Goal: Task Accomplishment & Management: Complete application form

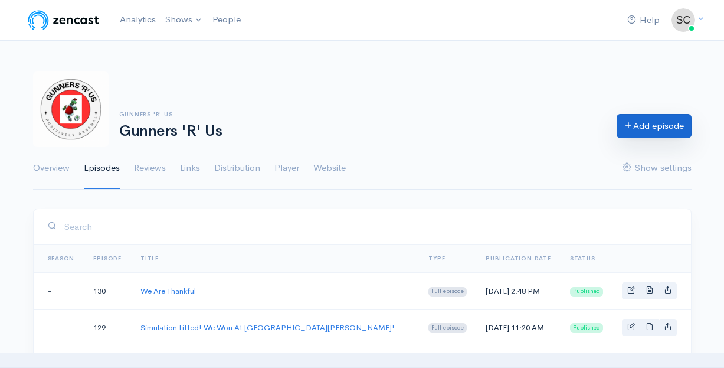
click at [673, 136] on link "Add episode" at bounding box center [654, 126] width 75 height 24
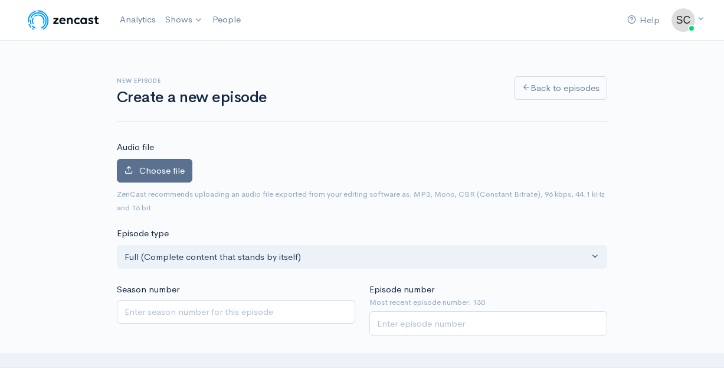
scroll to position [-1, 0]
click at [163, 163] on label "Choose file" at bounding box center [155, 171] width 76 height 24
click at [0, 0] on input "Choose file" at bounding box center [0, 0] width 0 height 0
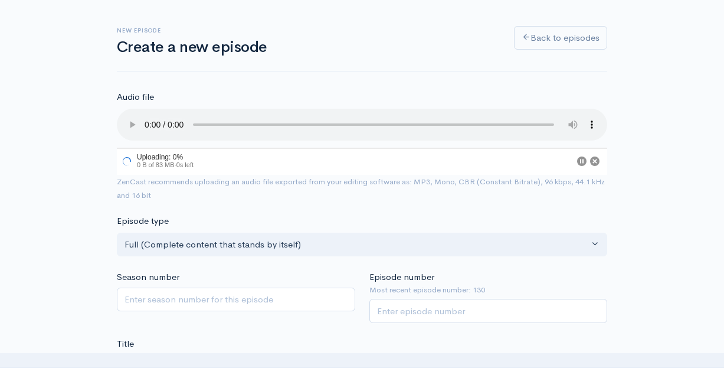
scroll to position [115, 0]
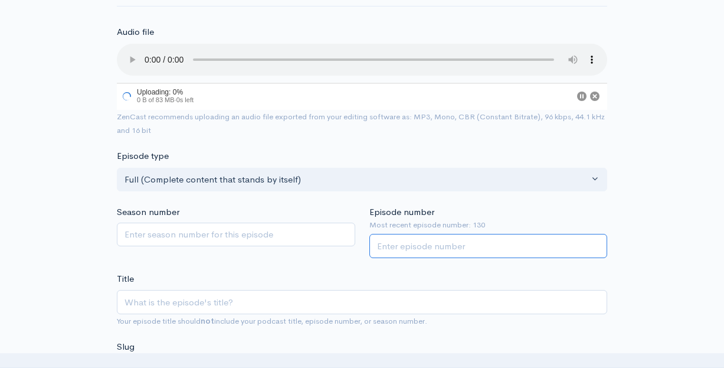
click at [404, 234] on input "Episode number" at bounding box center [488, 246] width 238 height 24
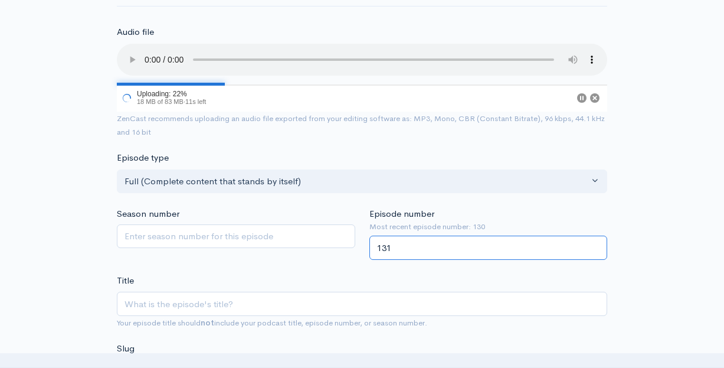
type input "131"
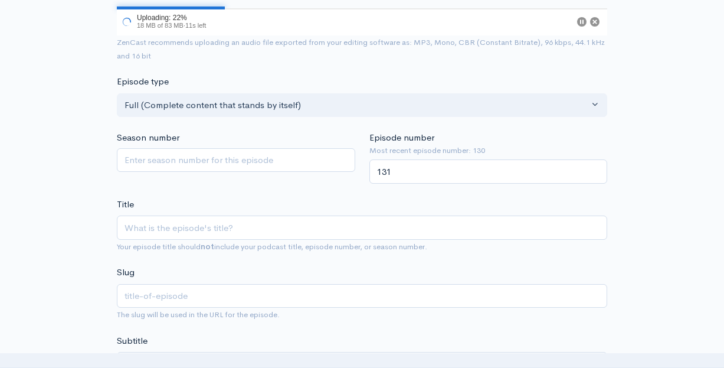
scroll to position [204, 0]
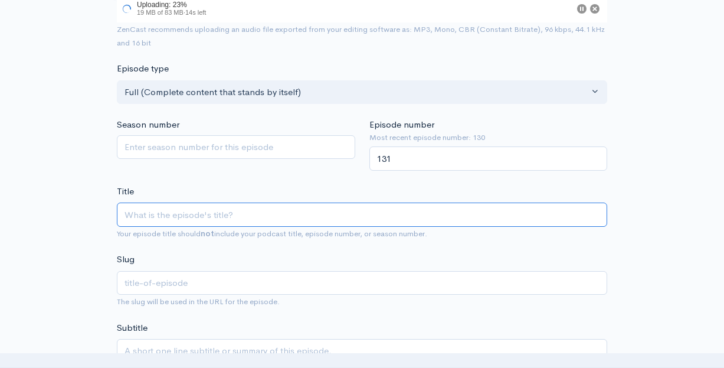
click at [370, 202] on input "Title" at bounding box center [362, 214] width 490 height 24
type input "M"
type input "m"
type input "Me"
type input "me"
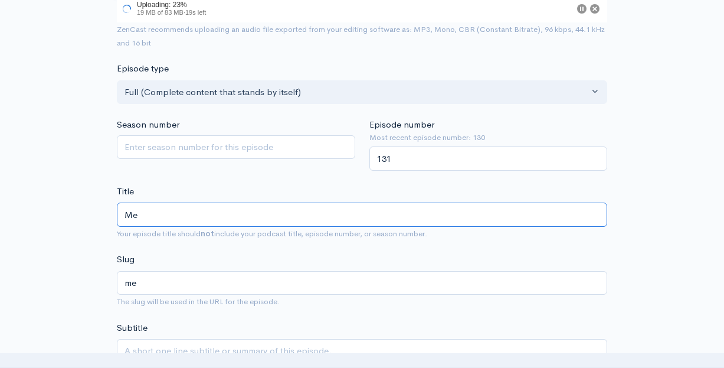
type input "Mek"
type input "mek"
type input "Mekz"
type input "mekz"
type input "Mekz J"
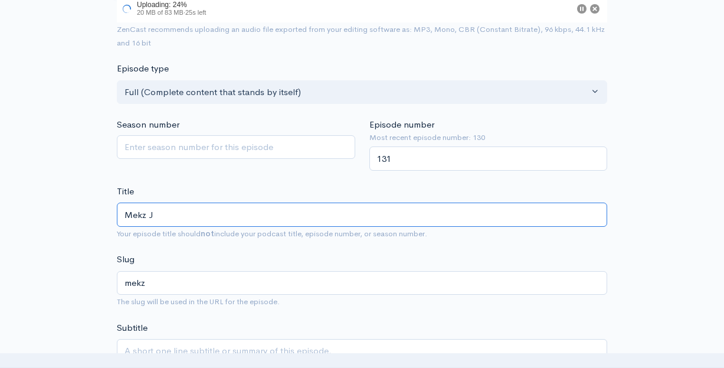
type input "mekz-j"
type input "Mekz Jo"
type input "mekz-jo"
type input "Mekz Joi"
type input "mekz-joi"
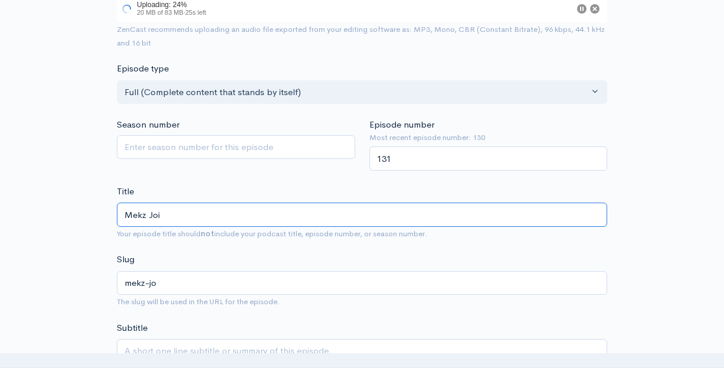
type input "Mekz Join"
type input "mekz-join"
type input "Mekz Joins"
type input "mekz-joins"
type input "Mekz Joins U"
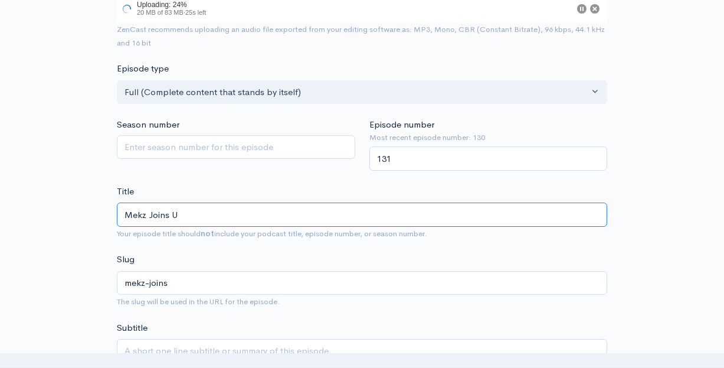
type input "mekz-joins-u"
type input "Mekz Joins US"
type input "mekz-joins-us"
type input "Mekz Joins U"
type input "mekz-joins-u"
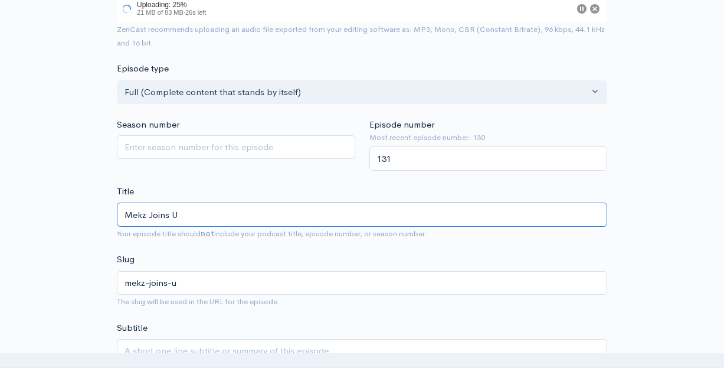
type input "Mekz Joins Us"
type input "mekz-joins-us"
type input "Mekz Joins Us T"
type input "mekz-joins-us-t"
type input "Mekz Joins Us To"
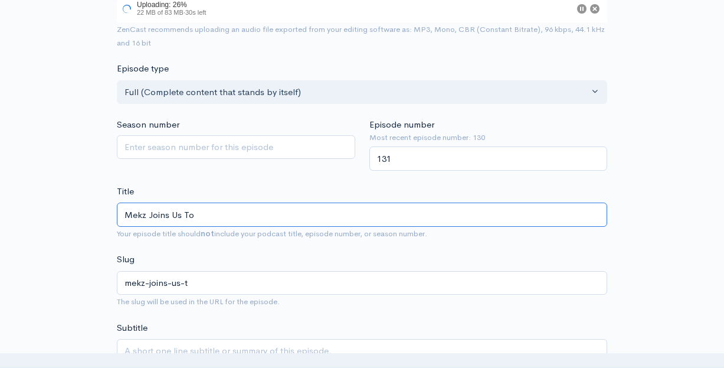
type input "mekz-joins-us-to"
type input "Mekz Joins Us To T"
type input "mekz-joins-us-to-t"
type input "Mekz Joins Us To Ta"
type input "mekz-joins-us-to-ta"
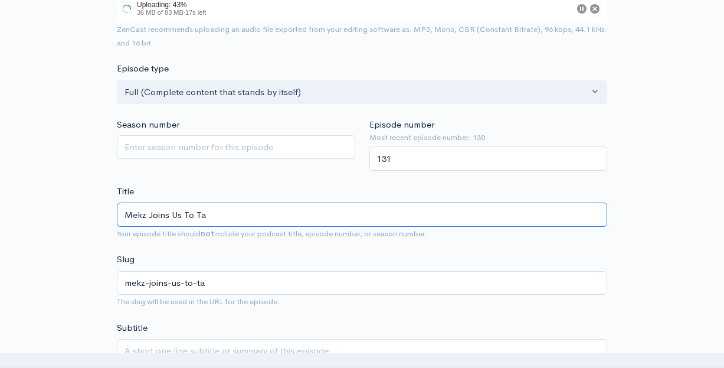
type input "Mekz Joins Us To Tal"
type input "mekz-joins-us-to-tal"
type input "Mekz Joins Us To Talk"
type input "mekz-joins-us-to-talk"
type input "Mekz Joins Us To Talk a"
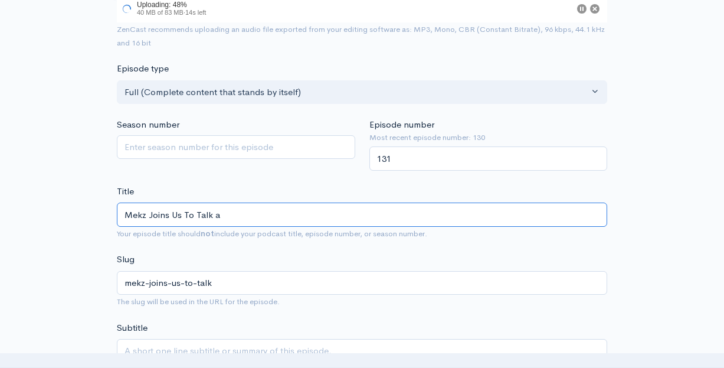
type input "mekz-joins-us-to-talk-a"
type input "Mekz Joins Us To Talk"
type input "mekz-joins-us-to-talk"
type input "Mekz Joins Us To Talk A"
type input "mekz-joins-us-to-talk-a"
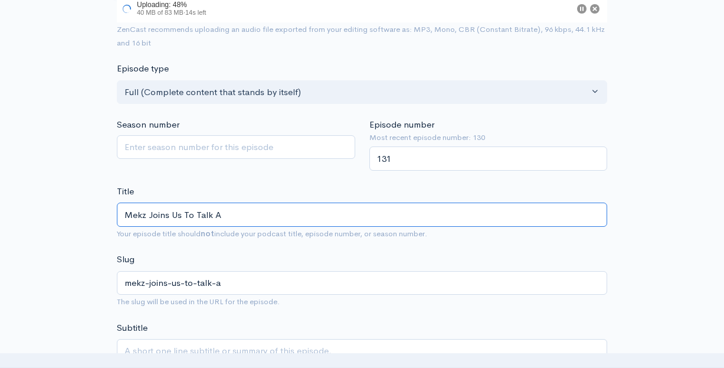
type input "Mekz Joins Us To Talk Al"
type input "mekz-joins-us-to-talk-al"
type input "Mekz Joins Us To Talk All"
type input "mekz-joins-us-to-talk-all"
type input "Mekz Joins Us To Talk All T"
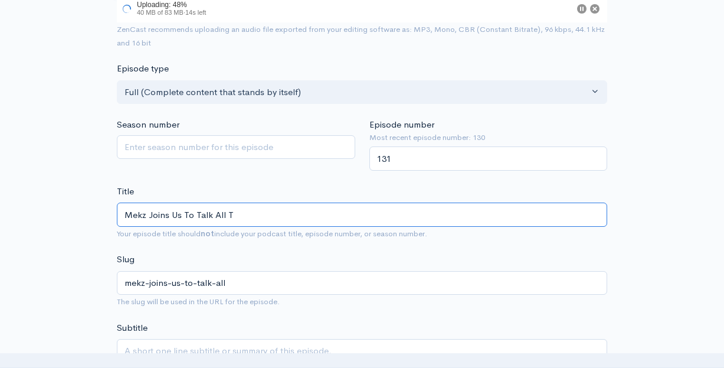
type input "mekz-joins-us-to-talk-all-t"
type input "Mekz Joins Us To Talk All Th"
type input "mekz-joins-us-to-talk-all-th"
type input "Mekz Joins Us To Talk All Thi"
type input "mekz-joins-us-to-talk-all-thi"
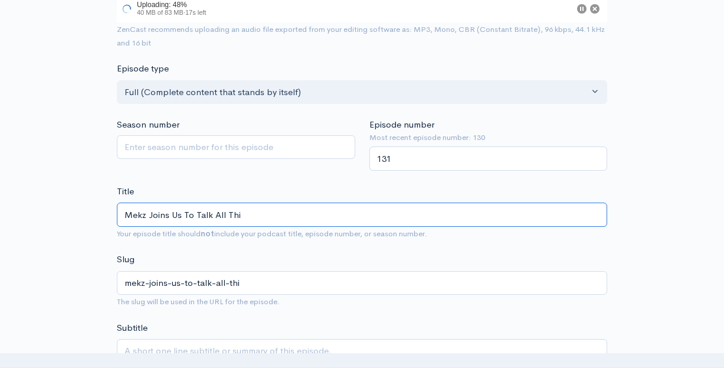
type input "Mekz Joins Us To Talk All Thin"
type input "mekz-joins-us-to-talk-all-thin"
type input "Mekz Joins Us To Talk All Thing"
type input "mekz-joins-us-to-talk-all-thing"
type input "Mekz Joins Us To Talk All Things"
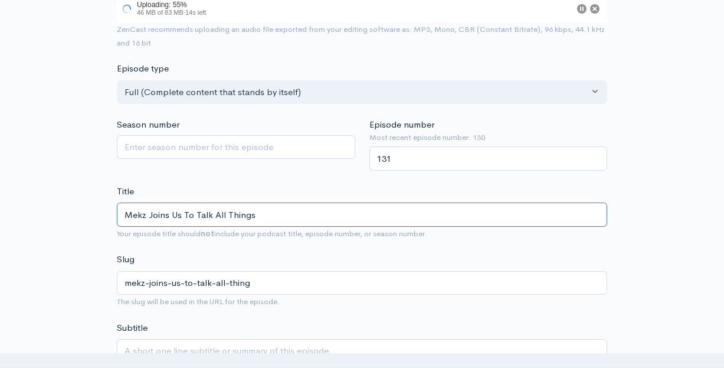
type input "mekz-joins-us-to-talk-all-things"
type input "Mekz Joins Us To Talk All Things A"
type input "mekz-joins-us-to-talk-all-things-a"
type input "Mekz Joins Us To Talk All Things Ar"
type input "mekz-joins-us-to-talk-all-things-ar"
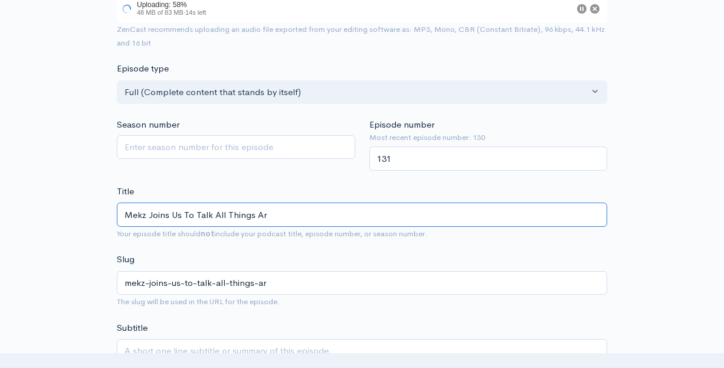
type input "Mekz Joins Us To Talk All Things Ars"
type input "mekz-joins-us-to-talk-all-things-ars"
type input "Mekz Joins Us To Talk All Things Arse"
type input "mekz-joins-us-to-talk-all-things-arse"
type input "Mekz Joins Us To Talk All Things Arsen"
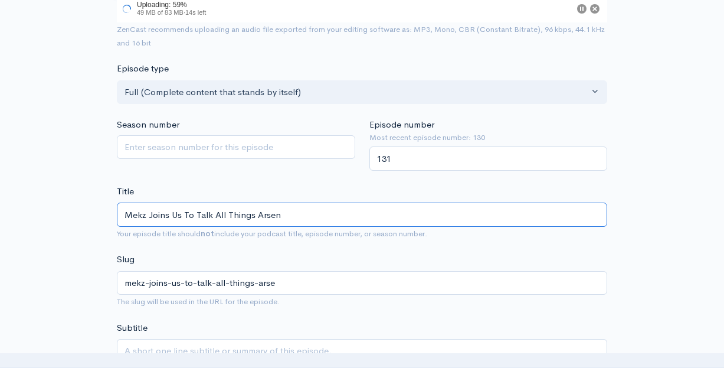
type input "mekz-joins-us-to-talk-all-things-arsen"
type input "Mekz Joins Us To Talk All Things [PERSON_NAME]"
type input "mekz-joins-us-to-talk-all-things-[PERSON_NAME]"
type input "Mekz Joins Us To Talk All Things Arsenal"
type input "mekz-joins-us-to-talk-all-things-arsenal"
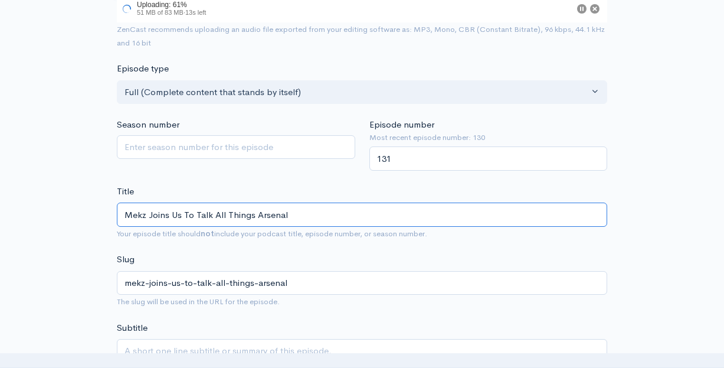
type input "Mekz Joins Us To Talk All Things Arsenal"
click at [323, 340] on textarea "Subtitle" at bounding box center [362, 357] width 490 height 37
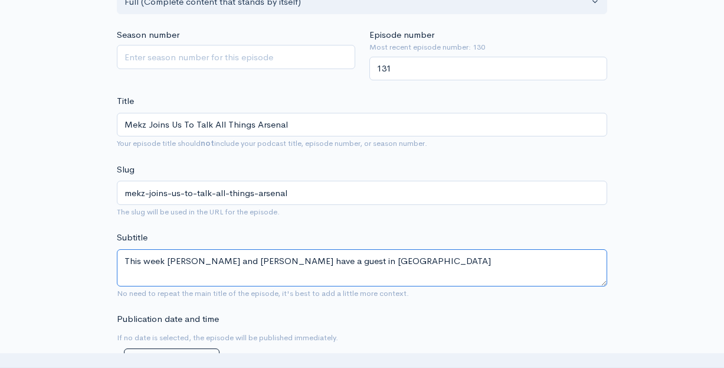
scroll to position [356, 0]
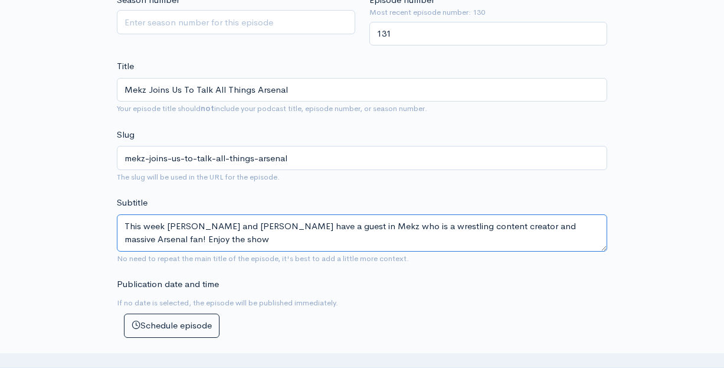
click at [118, 214] on textarea "This week [PERSON_NAME] and [PERSON_NAME] have a guest in Mekz who is a wrestli…" at bounding box center [362, 232] width 490 height 37
drag, startPoint x: 118, startPoint y: 201, endPoint x: 169, endPoint y: 228, distance: 57.6
click at [169, 228] on textarea "This week [PERSON_NAME] and [PERSON_NAME] have a guest in Mekz who is a wrestli…" at bounding box center [362, 232] width 490 height 37
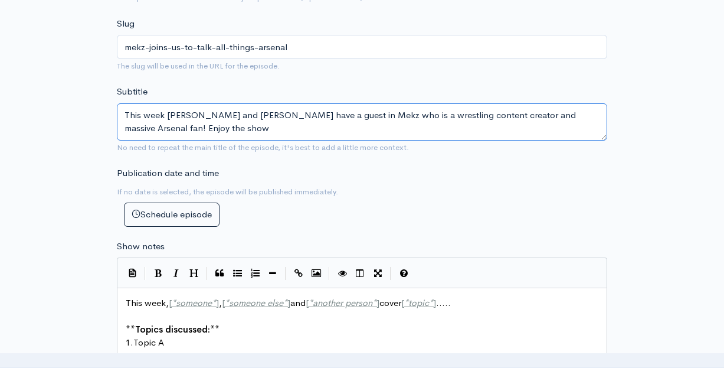
scroll to position [476, 0]
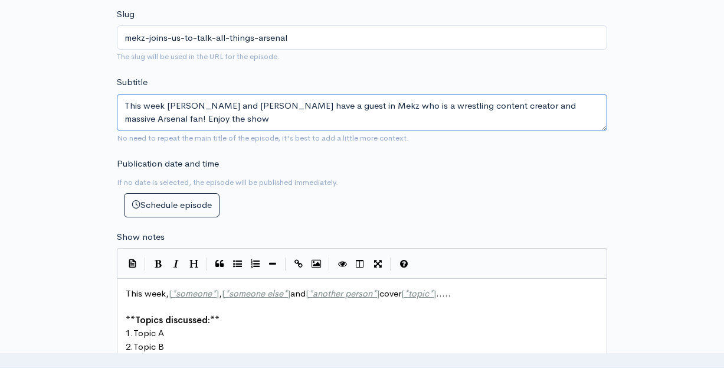
type textarea "This week [PERSON_NAME] and [PERSON_NAME] have a guest in Mekz who is a wrestli…"
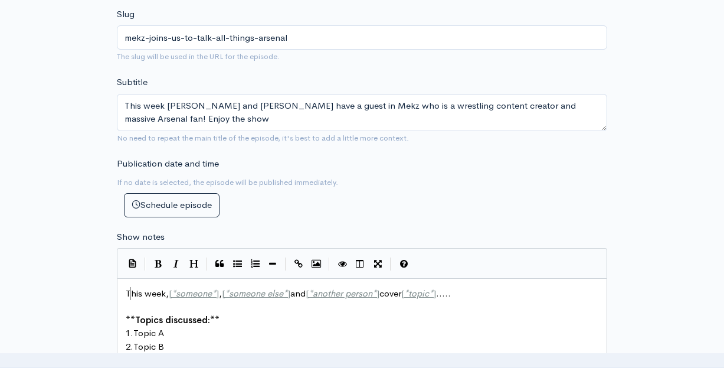
scroll to position [6, 0]
type textarea "hi"
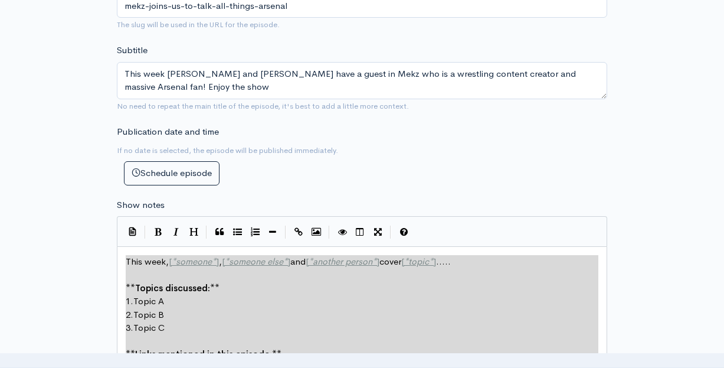
scroll to position [0, 0]
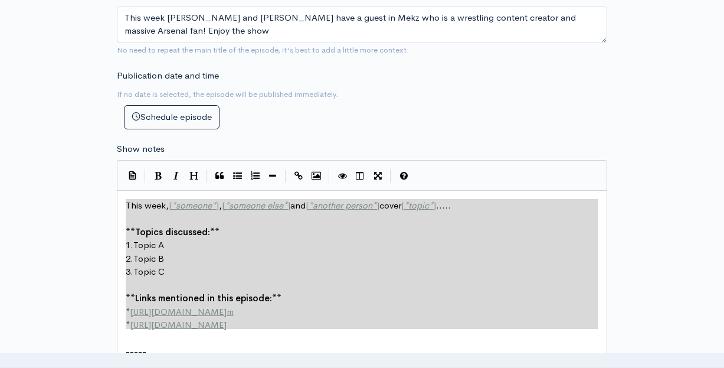
type textarea "This week, [*someone*], [*someone else*] and [*another person*] cover [*topic*]…"
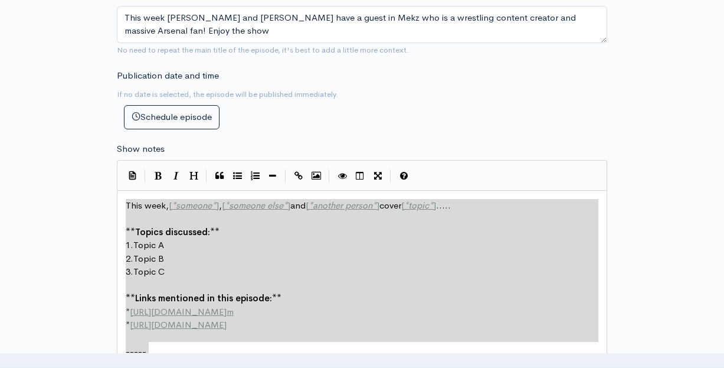
drag, startPoint x: 127, startPoint y: 270, endPoint x: 198, endPoint y: 327, distance: 90.7
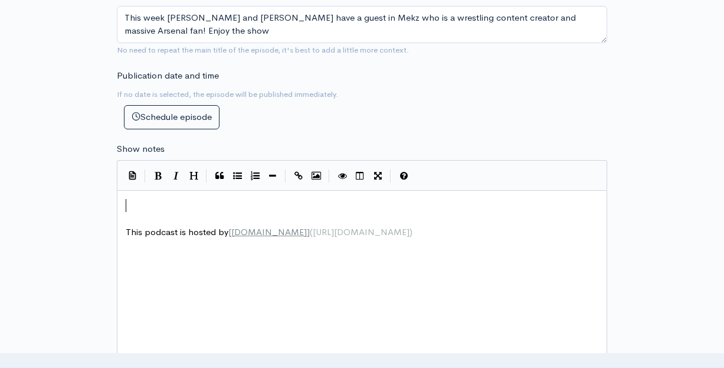
paste textarea ")"
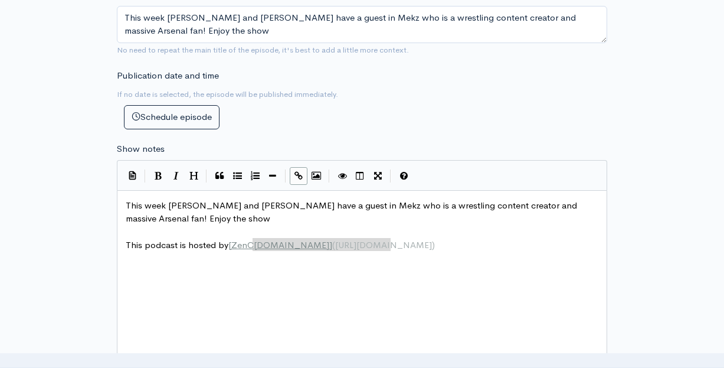
type textarea "[DOMAIN_NAME]]([URL][DOMAIN_NAME])"
drag, startPoint x: 394, startPoint y: 224, endPoint x: 230, endPoint y: 226, distance: 164.1
type textarea "zencast.f,m"
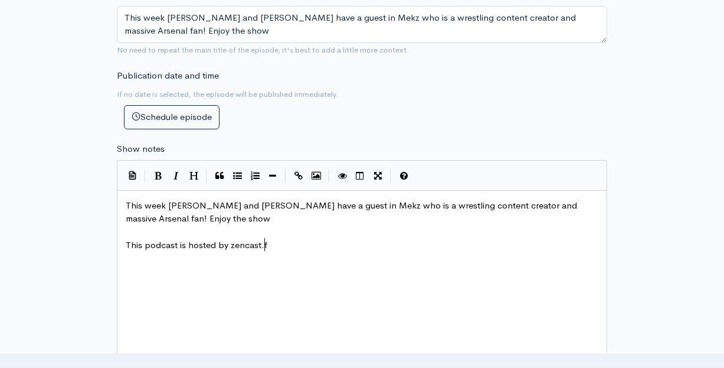
type textarea "m"
type textarea "CHECK OIUT"
type textarea "UT MEKX"
type textarea "Z A T"
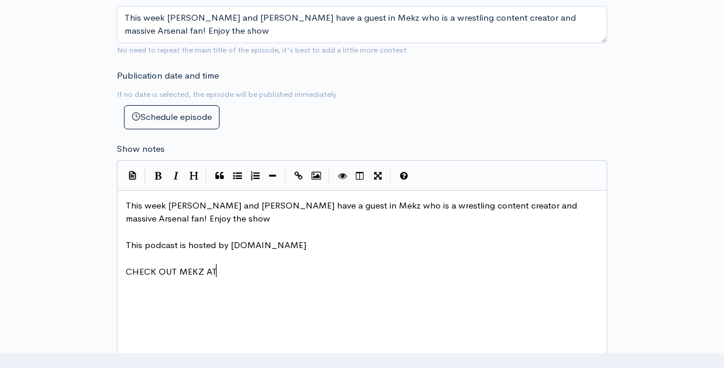
scroll to position [6, 7]
type textarea "T Wrestlemaniax"
type textarea "[DOMAIN_NAME]."
type textarea "a"
type textarea "cross"
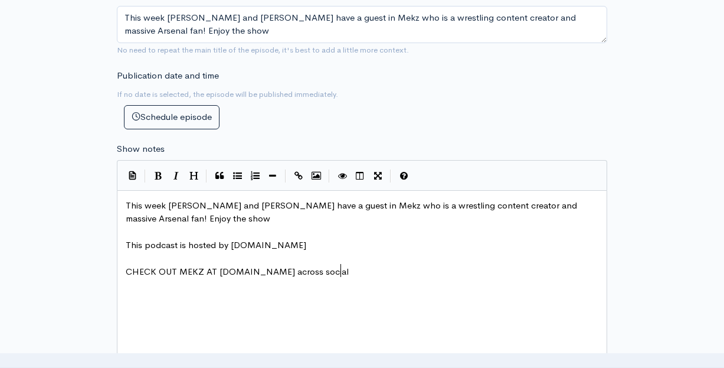
scroll to position [6, 54]
type textarea "across social ="
type textarea "s and check oiut"
type textarea "ut Wresthings, kick out podcast, gorilla postion"
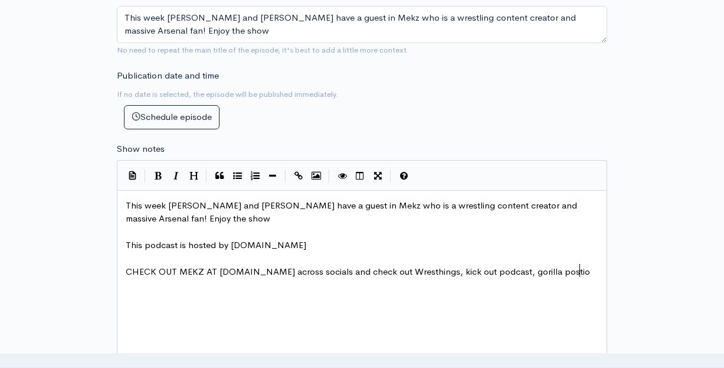
scroll to position [6, 189]
click at [529, 266] on span "CHECK OUT MEKZ AT [DOMAIN_NAME] across socials and check out Wresthings, kick o…" at bounding box center [361, 271] width 470 height 11
type textarea "and"
click at [398, 271] on div "x This week [PERSON_NAME] and [PERSON_NAME] have a guest in Mekz who is a wrest…" at bounding box center [361, 246] width 477 height 98
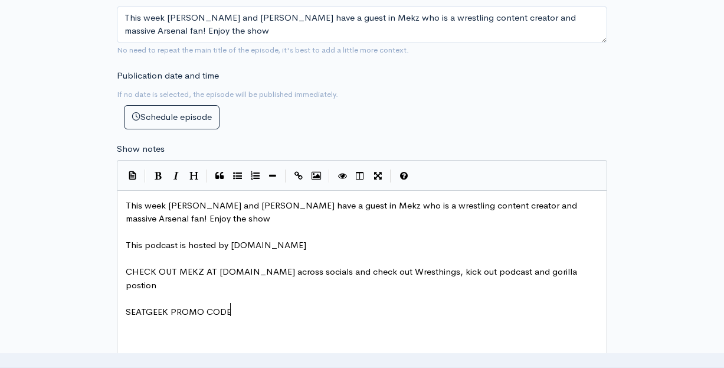
type textarea "SEATGEEK PROMO CODEL"
type textarea ":"
type textarea "TBA"
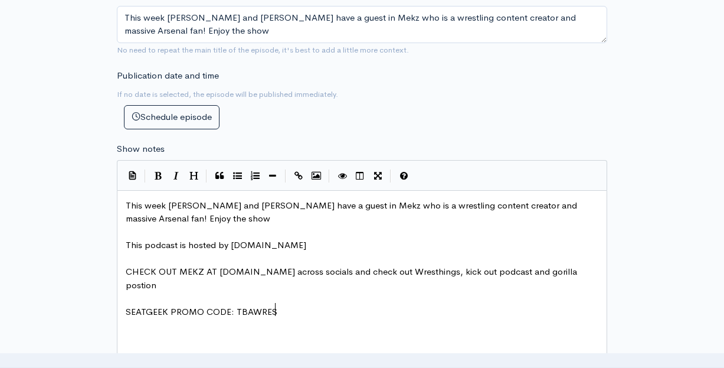
type textarea "TBAWRESL"
type textarea "TLING for $20 off yor"
type textarea "ur firdt"
type textarea "st purchase"
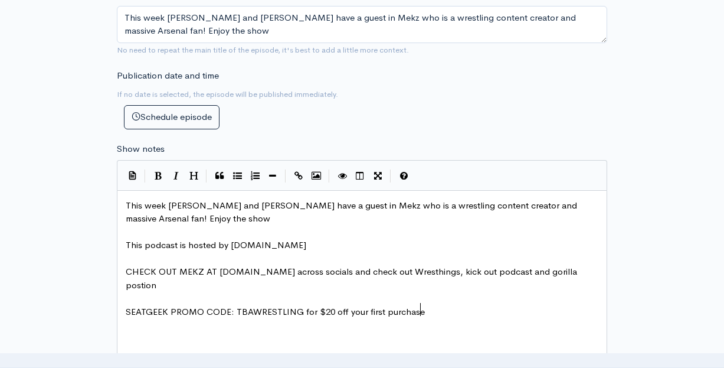
scroll to position [6, 45]
type textarea "WHATNOT £10 credit 0"
type textarea "-"
click at [555, 345] on pre "​" at bounding box center [361, 352] width 477 height 14
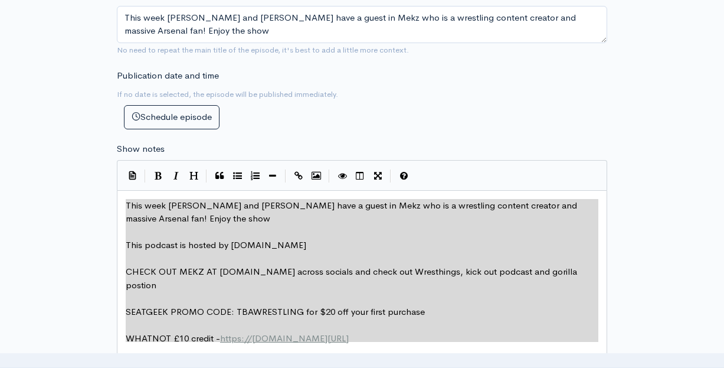
type textarea "This week [PERSON_NAME] and [PERSON_NAME] have a guest in Mekz who is a wrestli…"
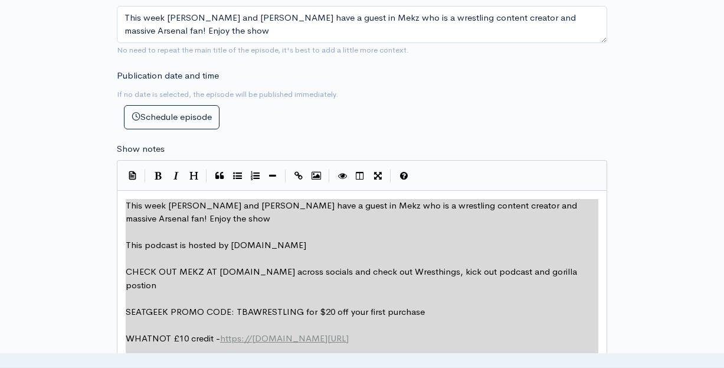
drag, startPoint x: 127, startPoint y: 182, endPoint x: 322, endPoint y: 369, distance: 270.0
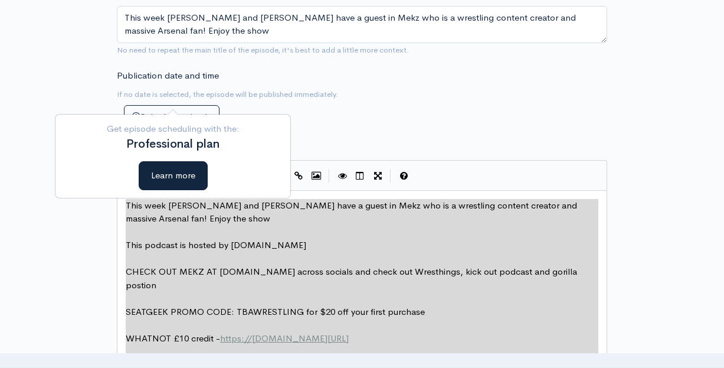
click at [386, 142] on div "Show notes This week, [*someone*], [*someone else*] and [*another person*] cove…" at bounding box center [362, 271] width 490 height 258
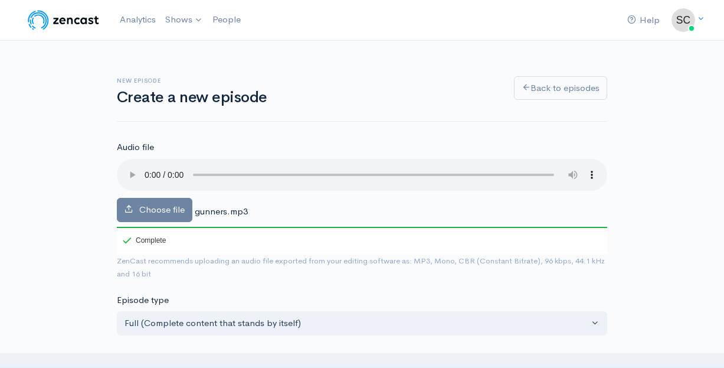
scroll to position [0, 0]
click at [148, 161] on audio at bounding box center [362, 175] width 490 height 32
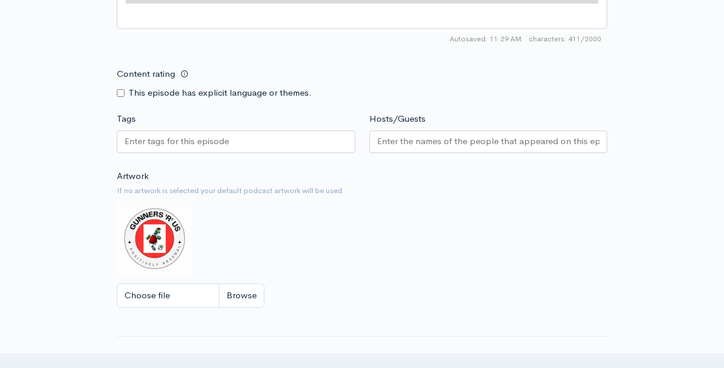
scroll to position [923, 0]
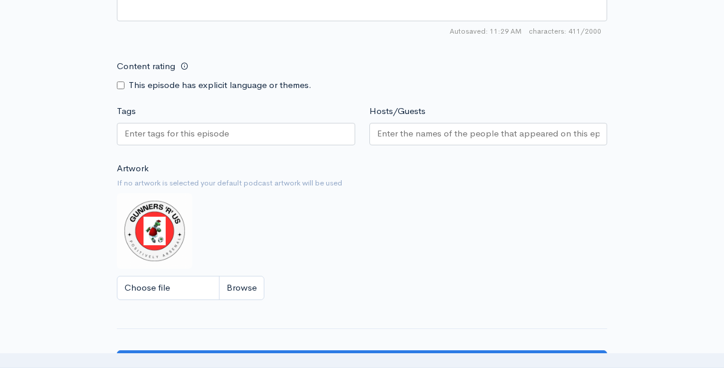
click at [284, 123] on div at bounding box center [236, 134] width 238 height 22
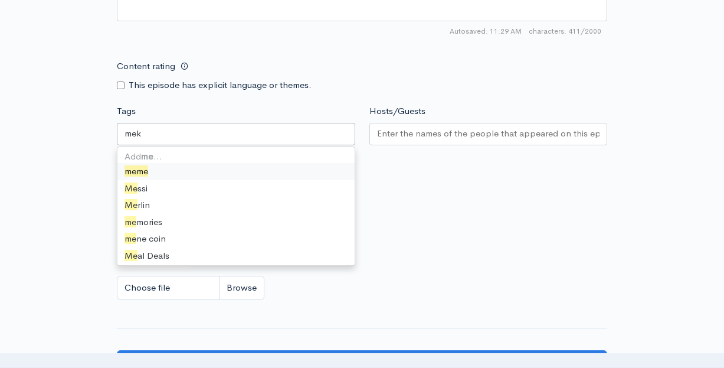
type input "mekz"
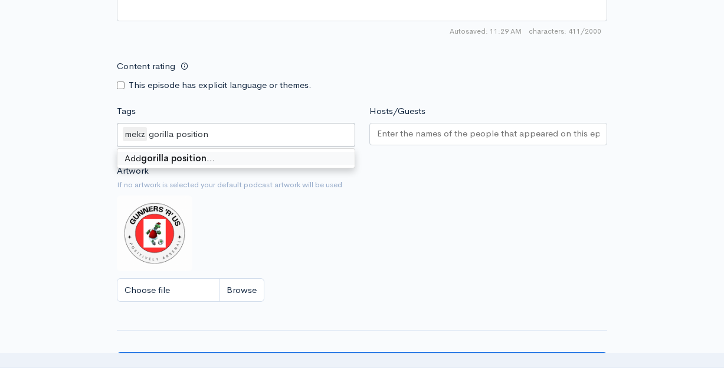
type input "gorilla position"
